Goal: Task Accomplishment & Management: Use online tool/utility

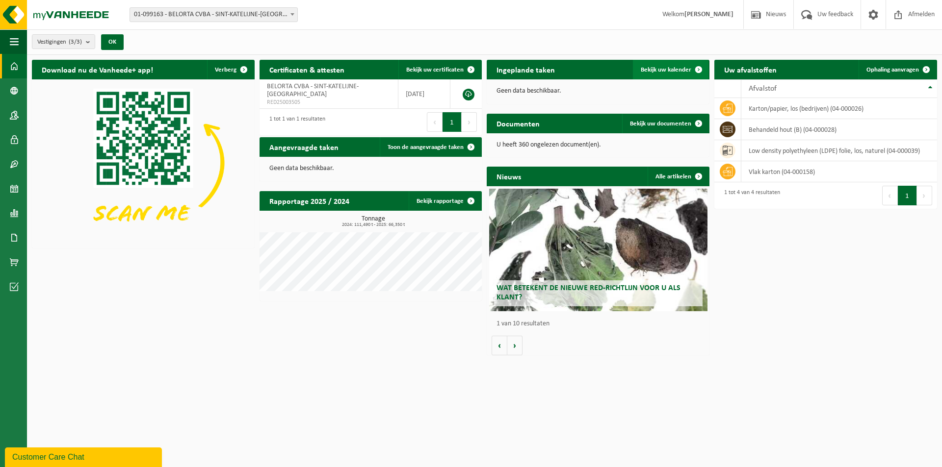
click at [478, 69] on span "Bekijk uw kalender" at bounding box center [666, 70] width 51 height 6
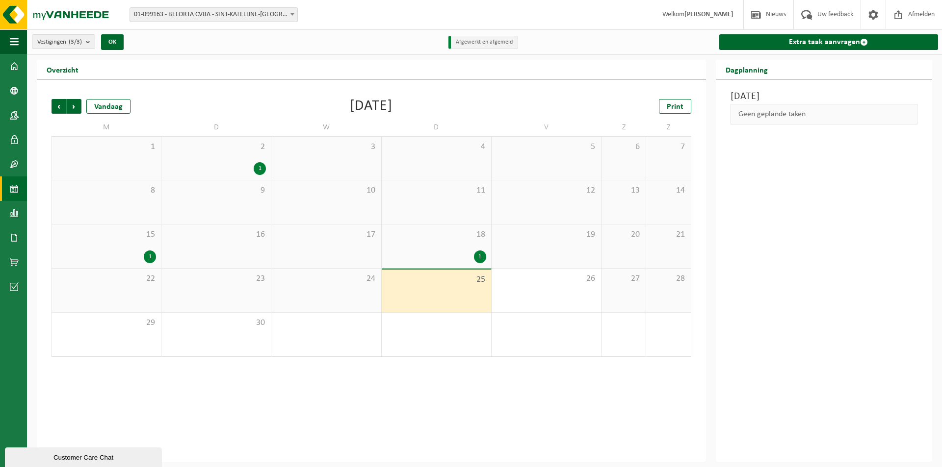
click at [435, 243] on div "18 1" at bounding box center [436, 247] width 109 height 44
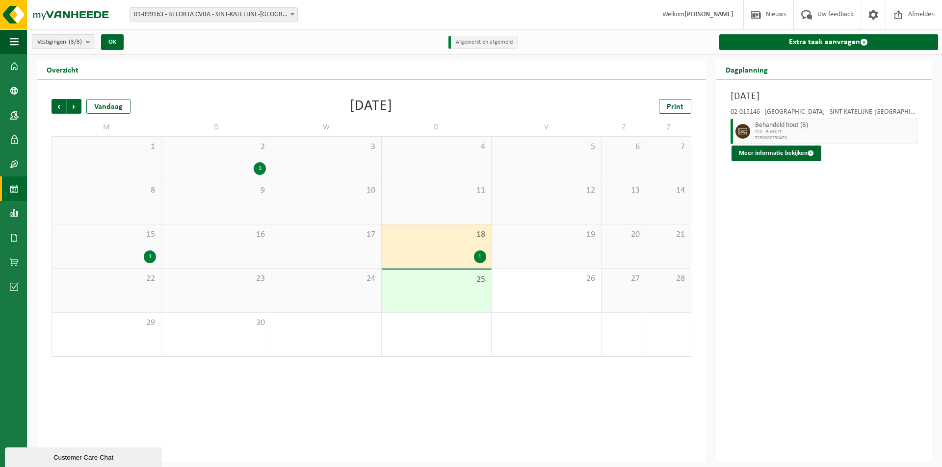
click at [103, 249] on div "15 1" at bounding box center [106, 247] width 109 height 44
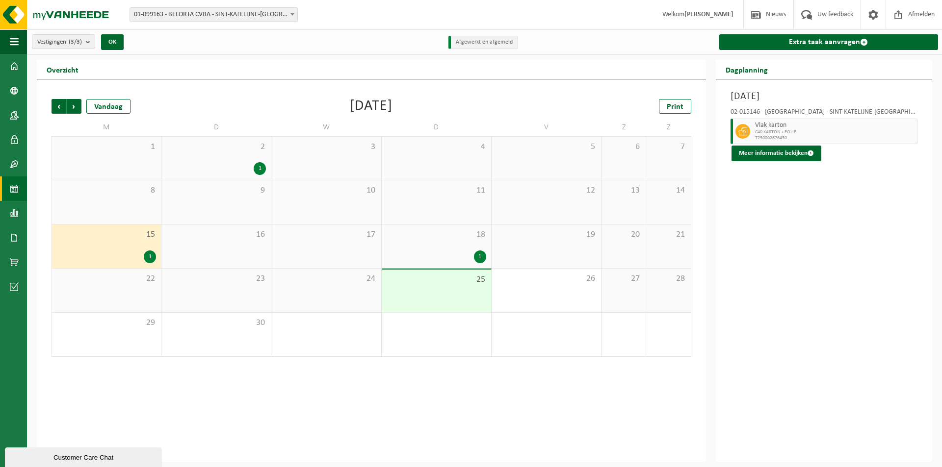
click at [452, 253] on div "1" at bounding box center [437, 257] width 100 height 13
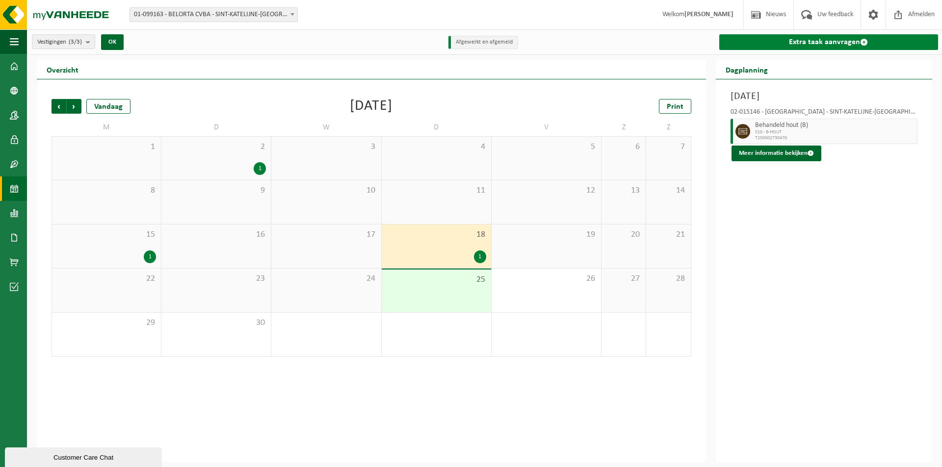
click at [767, 46] on link "Extra taak aanvragen" at bounding box center [828, 42] width 219 height 16
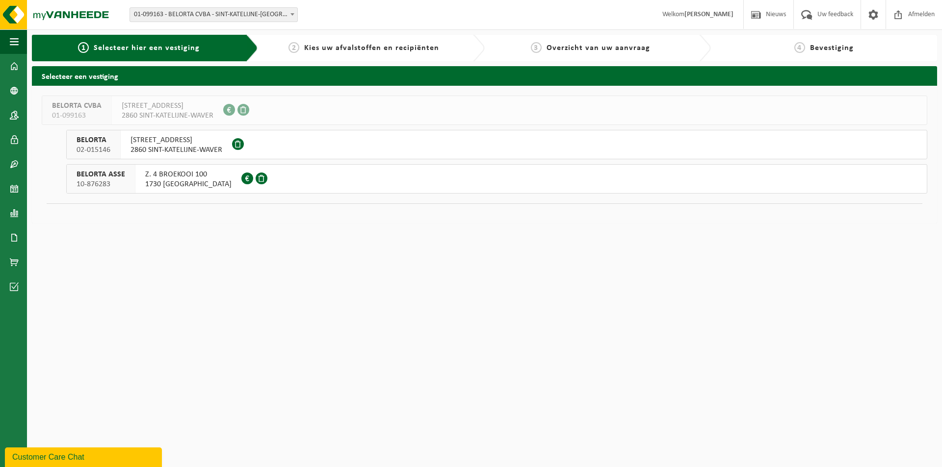
click at [126, 150] on div "KEMPENARESTRAAT 53 2860 SINT-KATELIJNE-WAVER" at bounding box center [176, 144] width 111 height 28
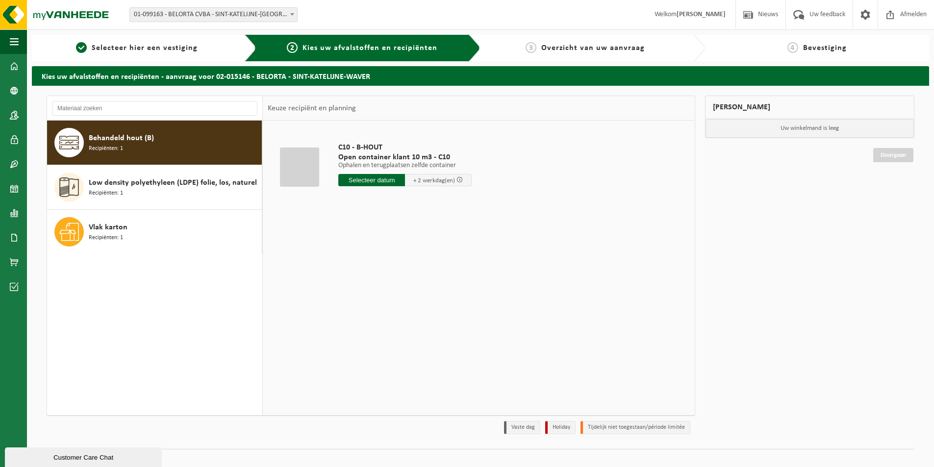
click at [122, 145] on span "Recipiënten: 1" at bounding box center [106, 148] width 34 height 9
click at [383, 180] on input "text" at bounding box center [371, 180] width 67 height 12
click at [415, 280] on div "26" at bounding box center [416, 283] width 17 height 16
type input "Van 2025-09-26"
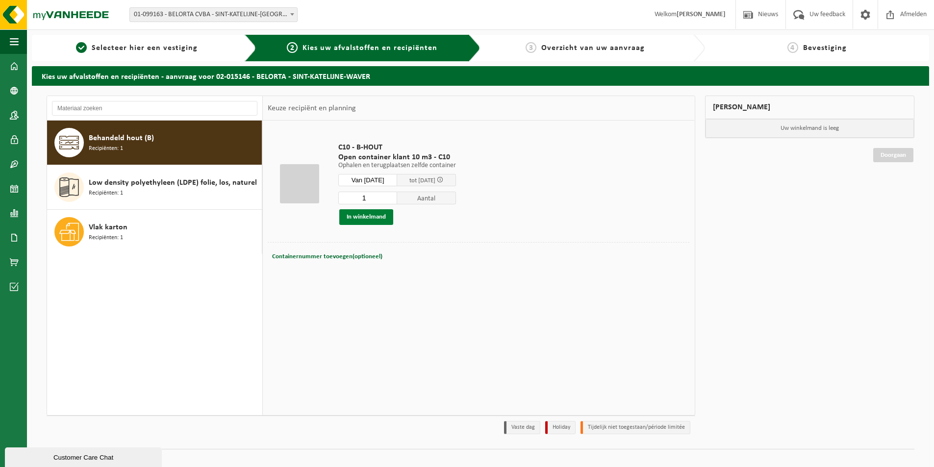
click at [379, 220] on button "In winkelmand" at bounding box center [366, 217] width 54 height 16
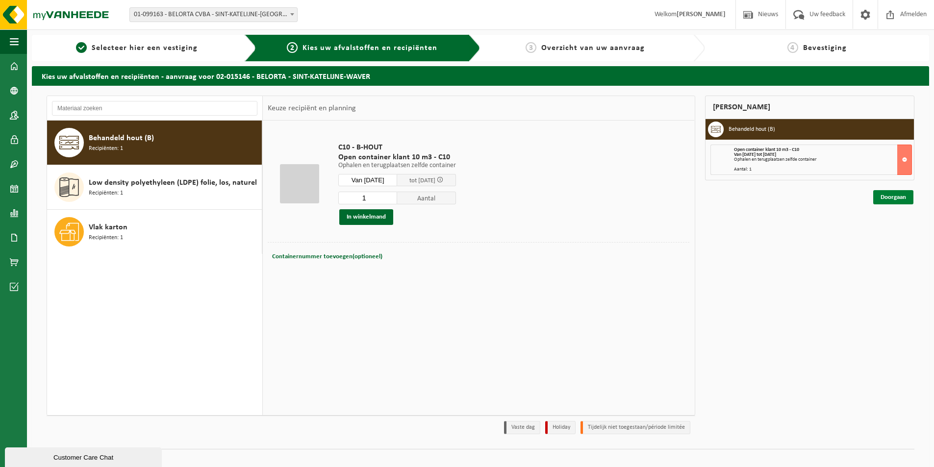
click at [876, 196] on link "Doorgaan" at bounding box center [894, 197] width 40 height 14
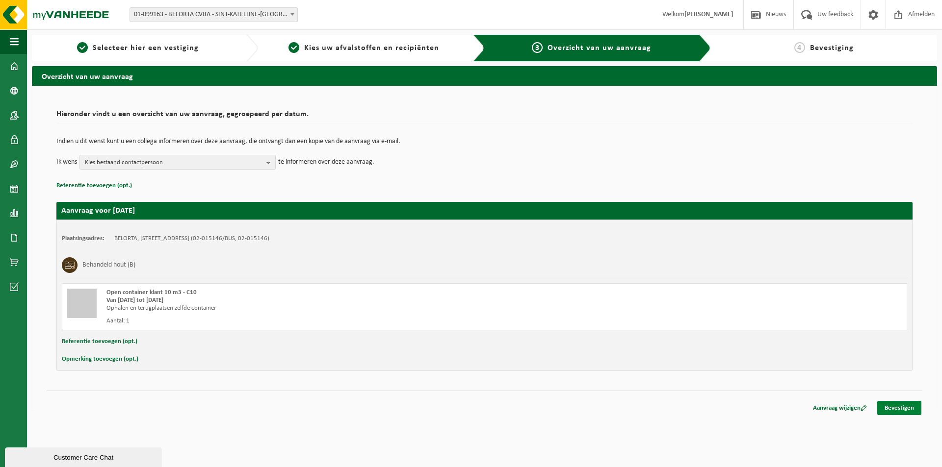
click at [905, 411] on link "Bevestigen" at bounding box center [899, 408] width 44 height 14
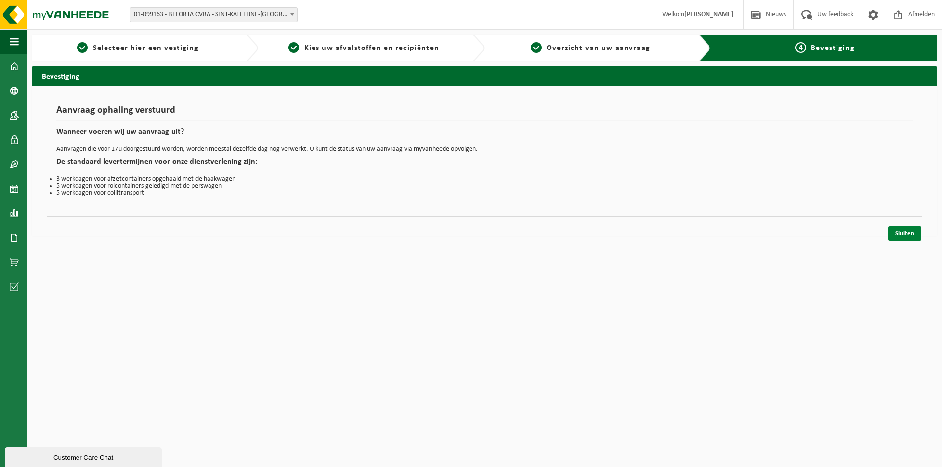
click at [907, 238] on link "Sluiten" at bounding box center [904, 234] width 33 height 14
